Goal: Transaction & Acquisition: Purchase product/service

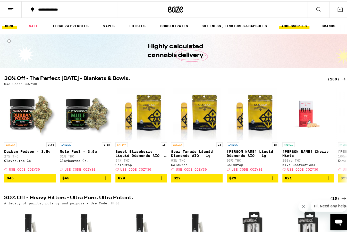
click at [298, 26] on link "ACCESSORIES" at bounding box center [294, 25] width 31 height 6
